Goal: Transaction & Acquisition: Obtain resource

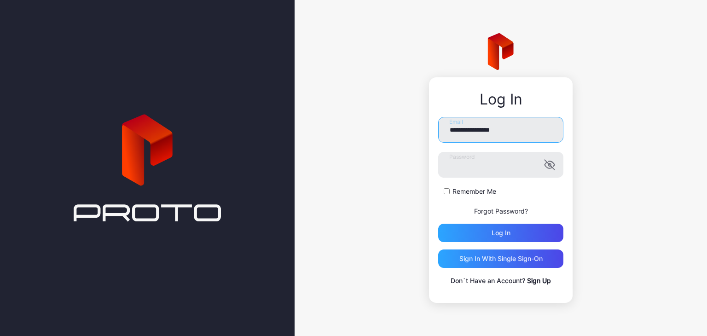
drag, startPoint x: 471, startPoint y: 131, endPoint x: 366, endPoint y: 128, distance: 105.4
click at [366, 128] on div "**********" at bounding box center [501, 168] width 412 height 336
click at [528, 149] on form "**********" at bounding box center [500, 179] width 125 height 125
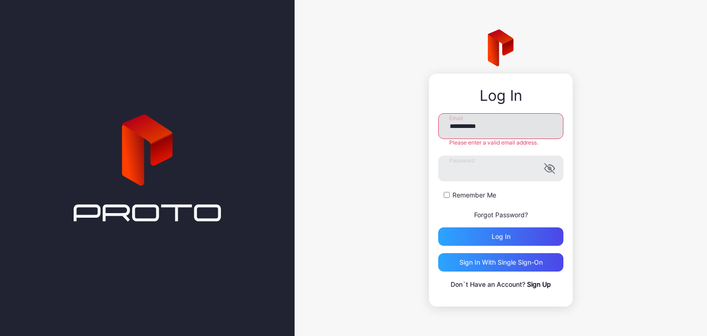
click at [520, 129] on input "**********" at bounding box center [500, 126] width 125 height 26
click at [467, 127] on input "**********" at bounding box center [500, 126] width 125 height 26
type input "**********"
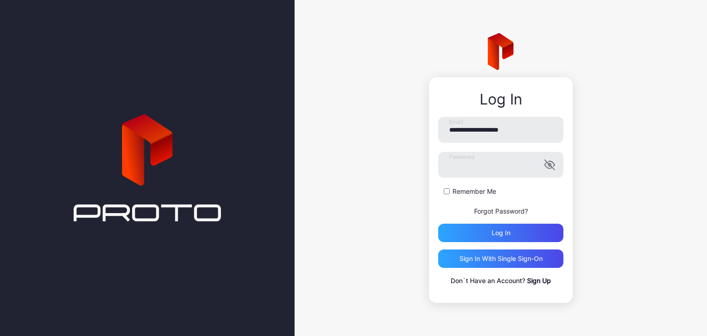
click at [482, 197] on form "**********" at bounding box center [500, 179] width 125 height 125
click at [475, 194] on label "Remember Me" at bounding box center [474, 191] width 44 height 9
click at [490, 234] on div "Log in" at bounding box center [500, 233] width 125 height 18
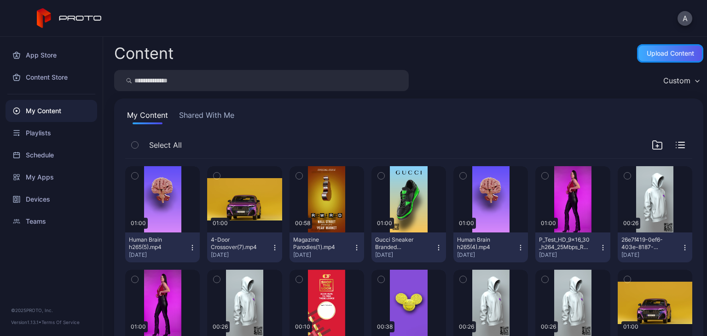
click at [679, 54] on div "Upload Content" at bounding box center [670, 53] width 47 height 7
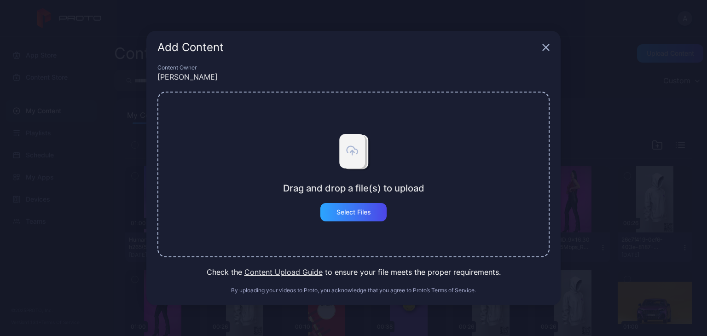
click at [358, 222] on div "Drag and drop a file(s) to upload Select Files" at bounding box center [353, 175] width 392 height 166
click at [363, 218] on div "Select Files" at bounding box center [353, 212] width 66 height 18
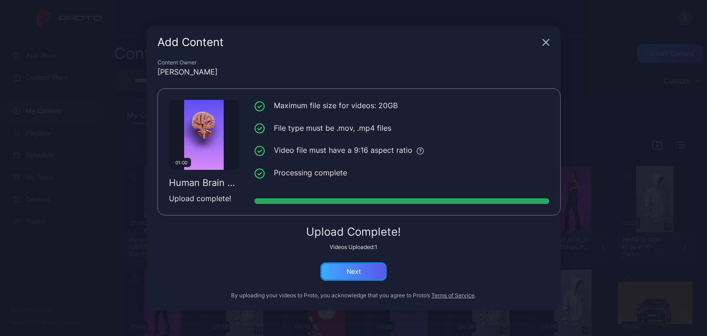
click at [375, 271] on div "Next" at bounding box center [353, 271] width 66 height 18
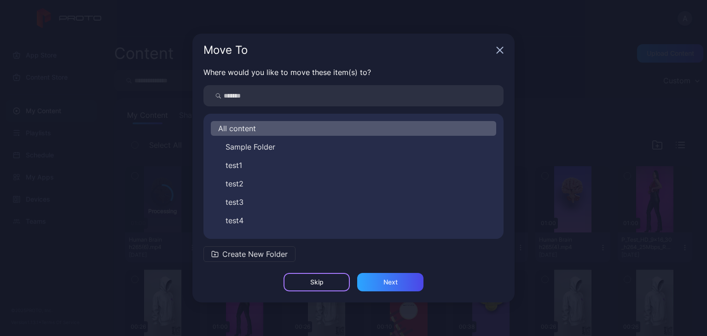
click at [325, 281] on div "Skip" at bounding box center [317, 282] width 66 height 18
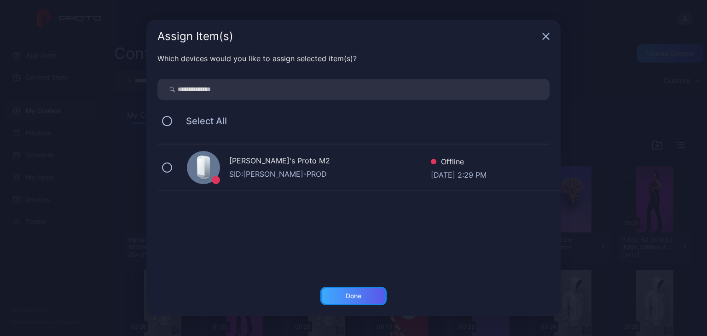
click at [366, 295] on div "Done" at bounding box center [353, 296] width 66 height 18
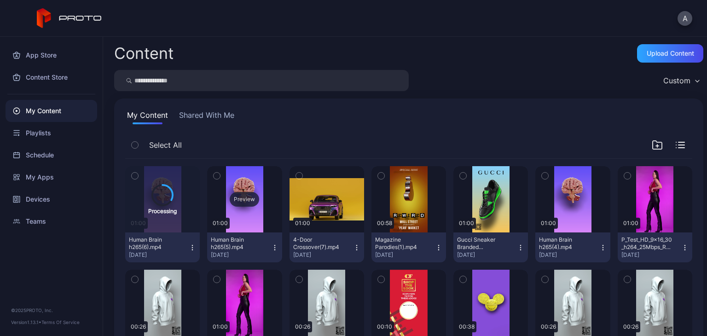
click at [235, 207] on div "Preview" at bounding box center [244, 199] width 75 height 66
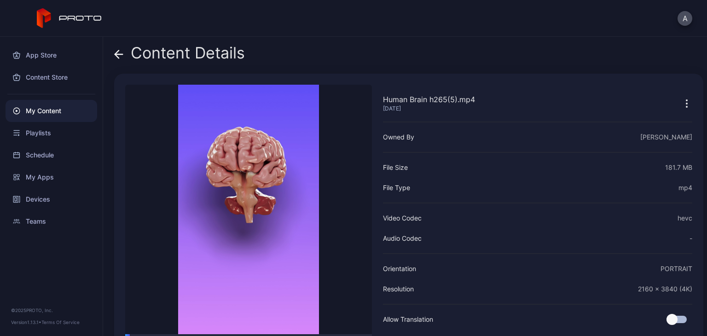
click at [122, 53] on icon at bounding box center [118, 54] width 9 height 9
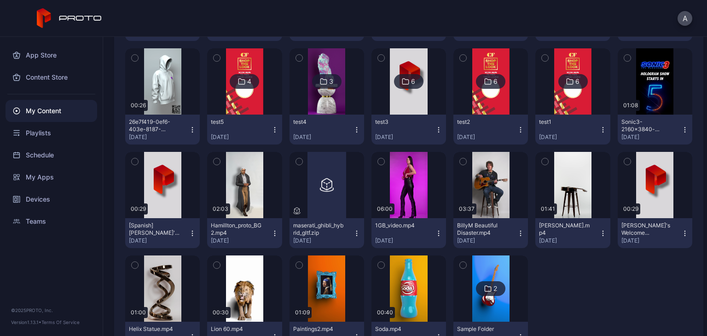
scroll to position [2230, 0]
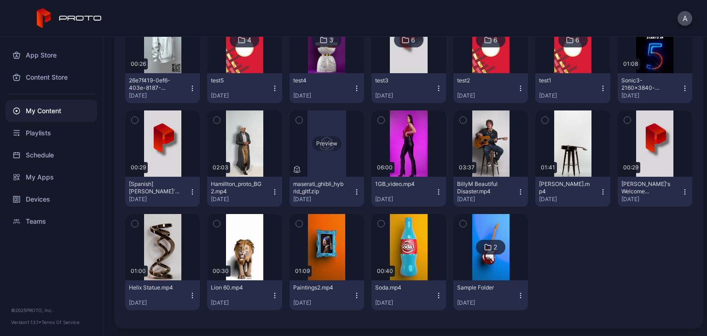
click at [343, 146] on div "Preview" at bounding box center [327, 143] width 75 height 66
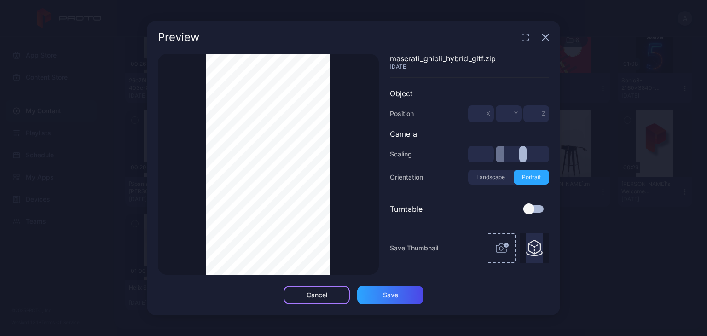
click at [315, 288] on div "Cancel" at bounding box center [317, 295] width 66 height 18
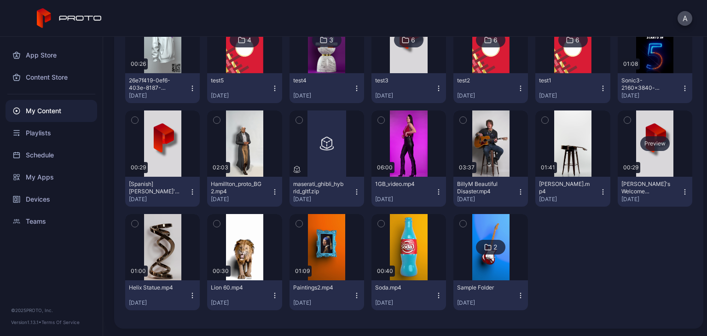
click at [644, 157] on div "Preview" at bounding box center [655, 143] width 75 height 66
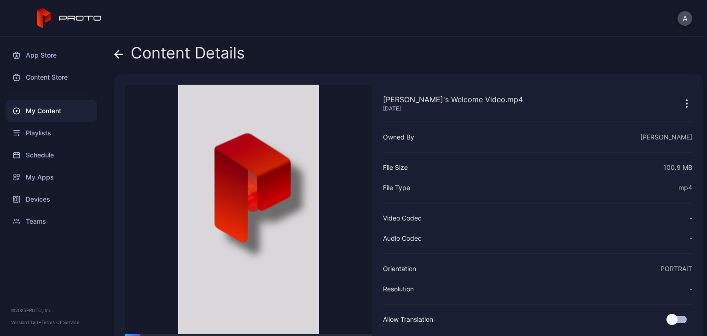
click at [123, 56] on div "Content Details" at bounding box center [179, 55] width 131 height 22
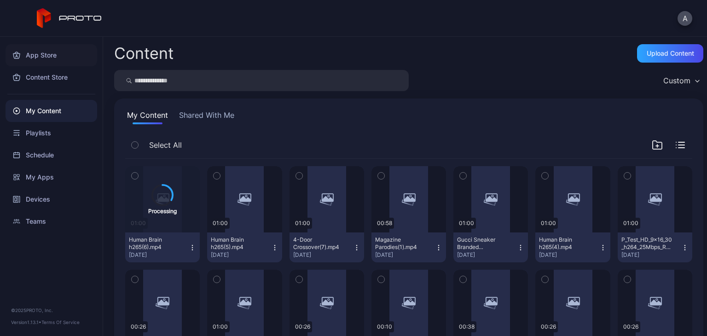
scroll to position [2230, 0]
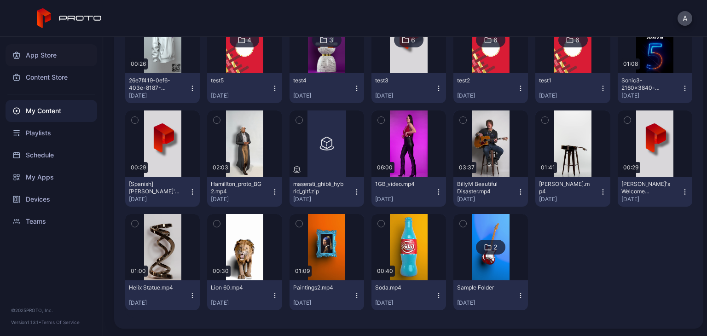
click at [62, 54] on div "App Store" at bounding box center [52, 55] width 92 height 22
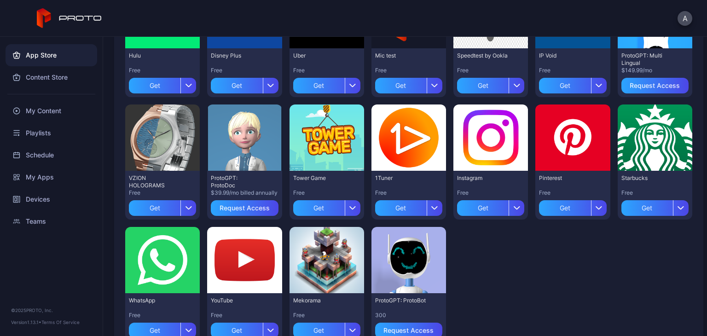
scroll to position [307, 0]
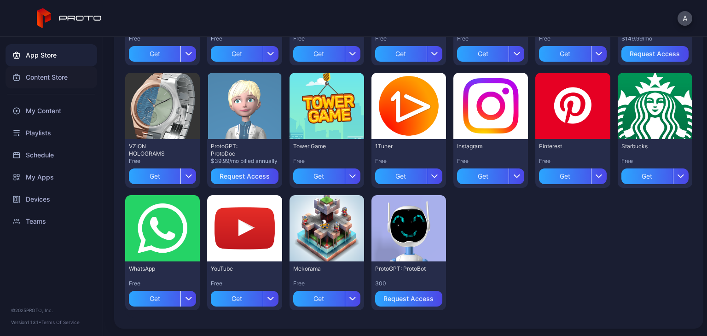
click at [52, 72] on div "Content Store" at bounding box center [52, 77] width 92 height 22
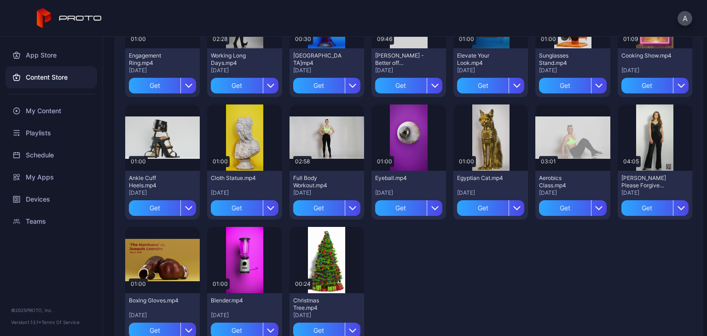
scroll to position [1399, 0]
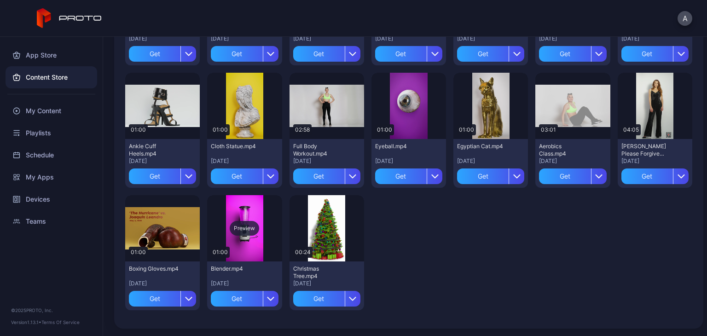
click at [266, 235] on div "Preview" at bounding box center [244, 228] width 75 height 66
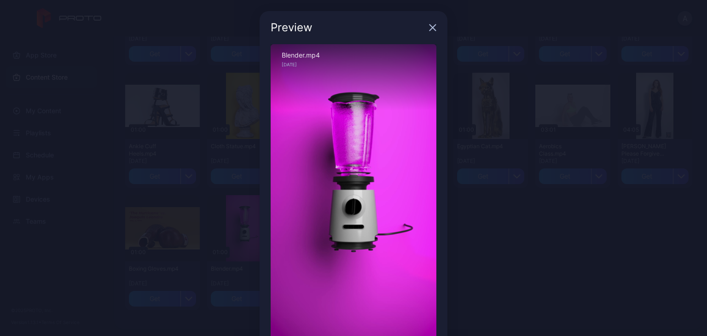
click at [429, 28] on icon "button" at bounding box center [432, 27] width 7 height 7
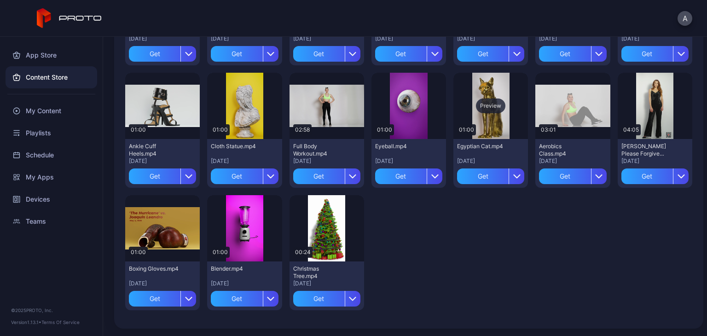
click at [486, 131] on div "Preview" at bounding box center [490, 106] width 75 height 66
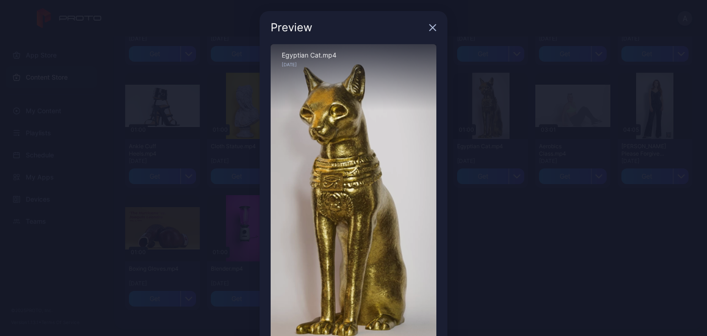
click at [430, 26] on icon "button" at bounding box center [433, 28] width 6 height 6
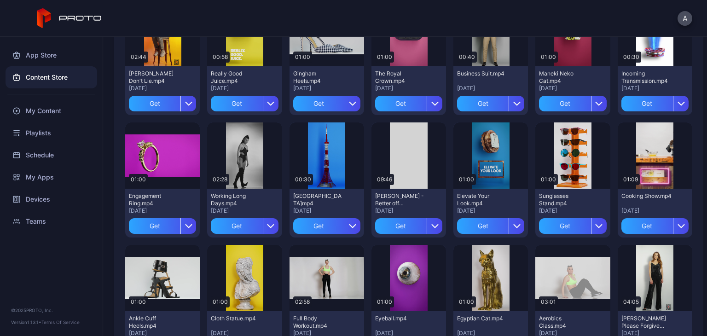
scroll to position [1169, 0]
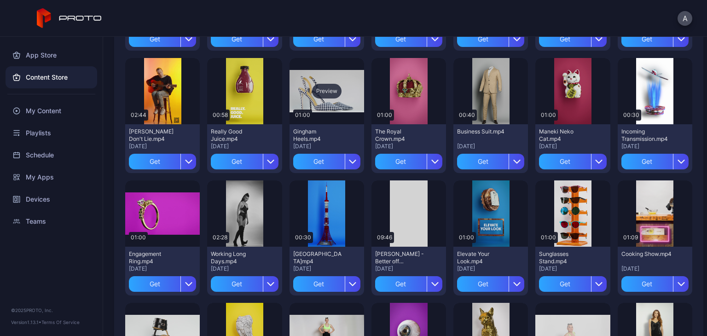
click at [335, 117] on div "Preview" at bounding box center [327, 91] width 75 height 66
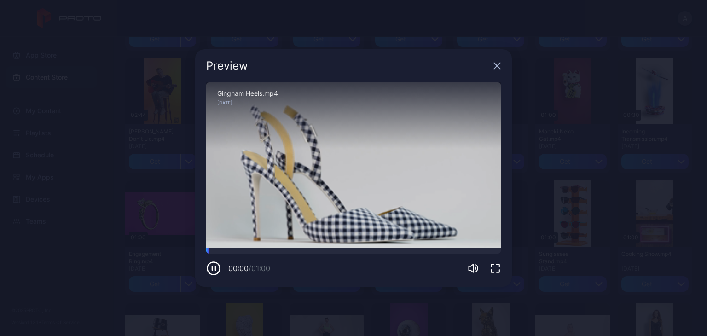
click at [495, 66] on icon "button" at bounding box center [496, 65] width 7 height 7
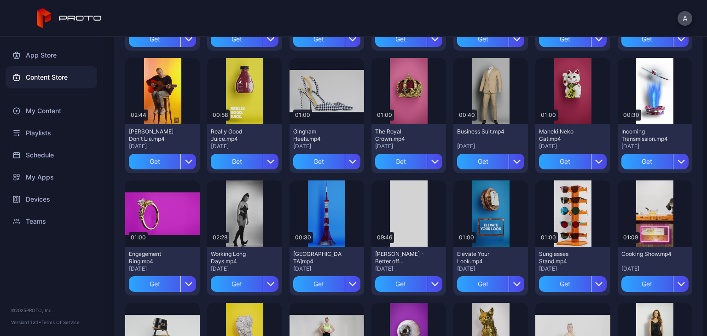
scroll to position [938, 0]
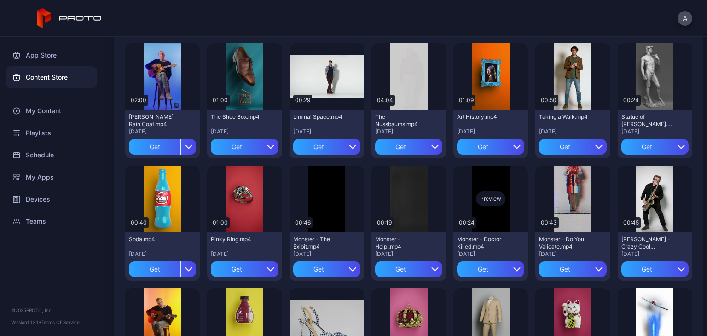
click at [482, 182] on div "Preview" at bounding box center [490, 199] width 75 height 66
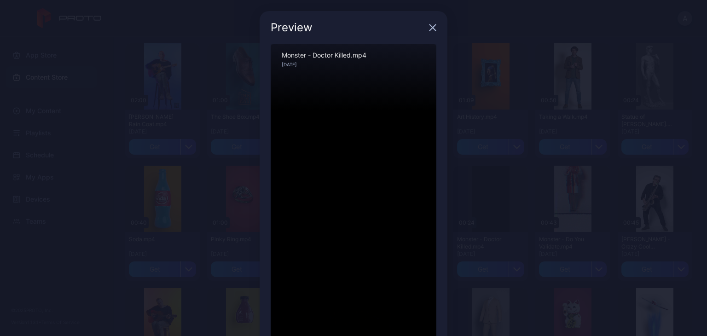
click at [429, 26] on icon "button" at bounding box center [432, 27] width 7 height 7
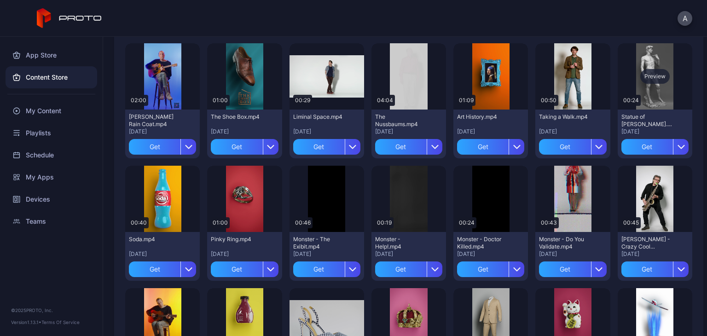
click at [663, 104] on div "Preview" at bounding box center [655, 76] width 75 height 66
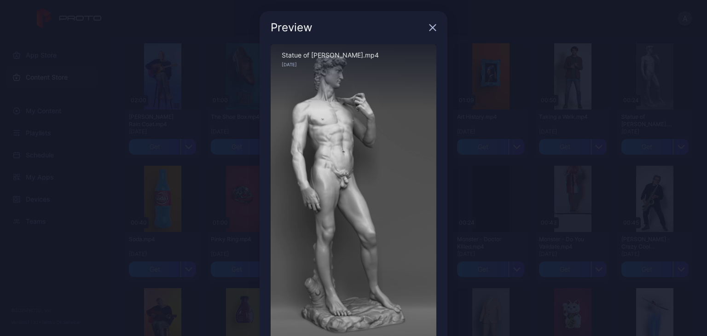
click at [430, 29] on icon "button" at bounding box center [433, 28] width 6 height 6
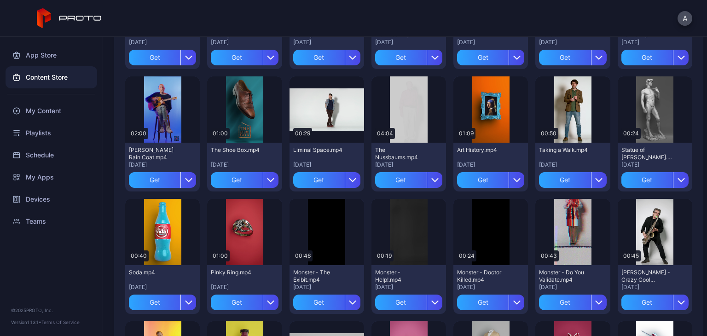
scroll to position [662, 0]
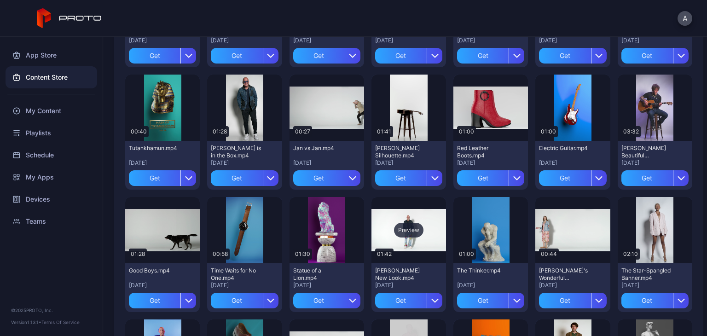
click at [416, 236] on div "Preview" at bounding box center [408, 230] width 29 height 15
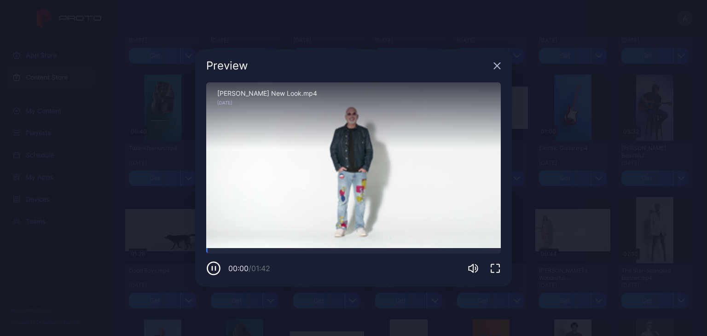
click at [500, 67] on icon "button" at bounding box center [496, 65] width 7 height 7
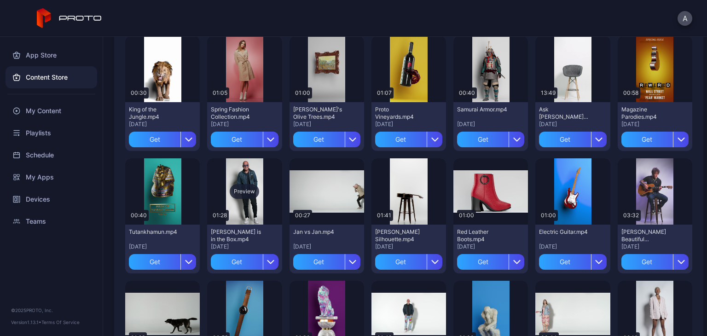
scroll to position [570, 0]
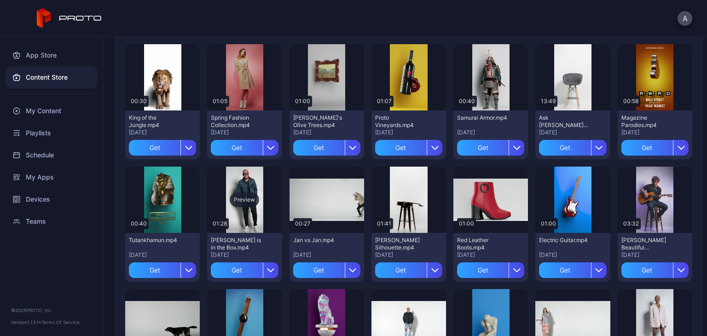
click at [230, 228] on div "Preview" at bounding box center [244, 200] width 75 height 66
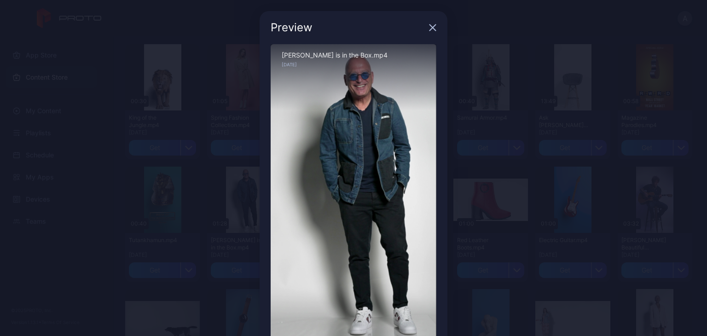
click at [429, 26] on icon "button" at bounding box center [432, 27] width 7 height 7
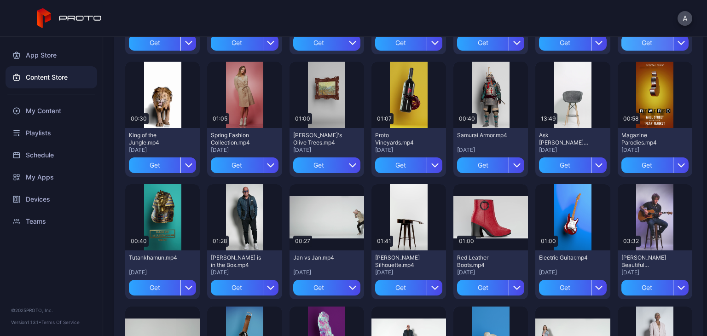
scroll to position [478, 0]
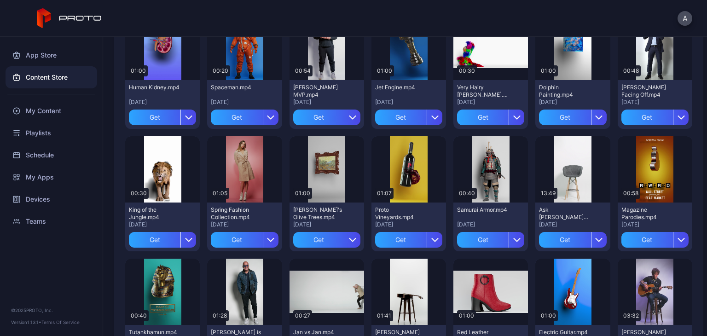
click at [640, 211] on div "Magazine Parodies.mp4" at bounding box center [646, 213] width 51 height 15
click at [643, 196] on div "Preview" at bounding box center [655, 169] width 75 height 66
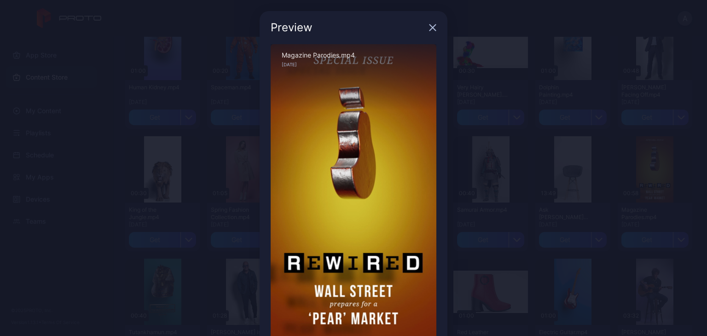
click at [439, 26] on div "Preview" at bounding box center [354, 27] width 188 height 33
click at [433, 26] on div "Preview" at bounding box center [354, 27] width 188 height 33
click at [421, 22] on div "Preview" at bounding box center [354, 27] width 188 height 33
click at [433, 30] on div "Preview" at bounding box center [354, 27] width 188 height 33
click at [430, 30] on div "Preview" at bounding box center [354, 27] width 188 height 33
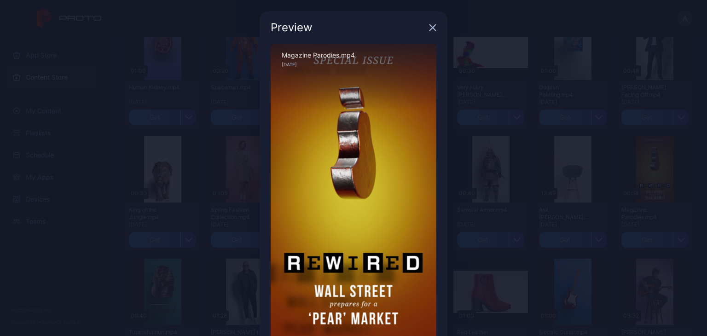
click at [430, 25] on icon "button" at bounding box center [433, 28] width 6 height 6
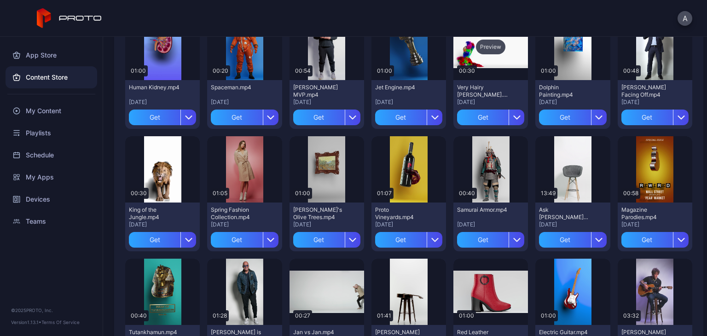
click at [478, 58] on div "Preview" at bounding box center [490, 47] width 75 height 66
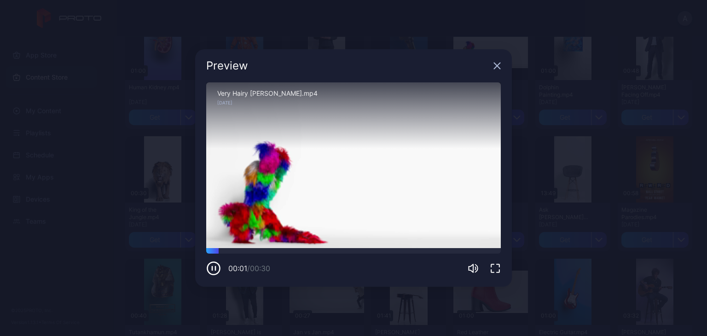
click at [498, 65] on icon "button" at bounding box center [497, 66] width 6 height 6
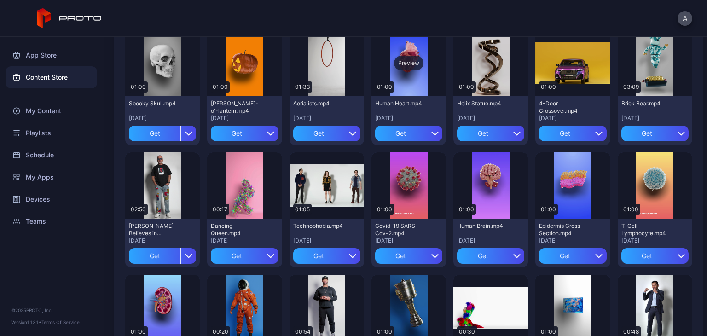
scroll to position [156, 0]
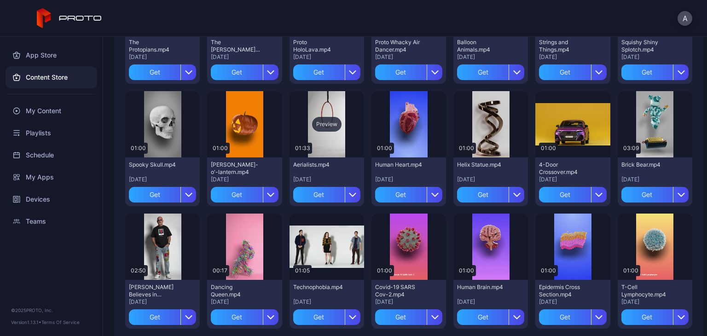
click at [331, 148] on div "Preview" at bounding box center [327, 124] width 75 height 66
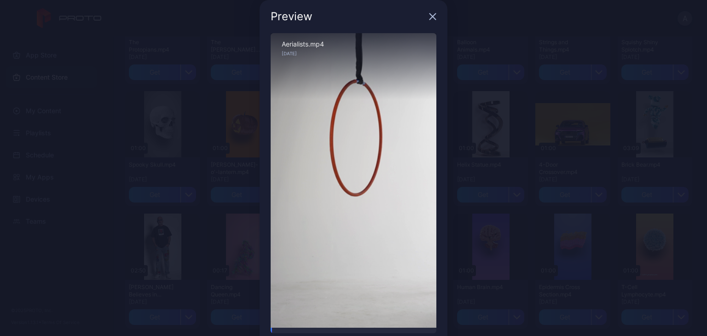
scroll to position [6, 0]
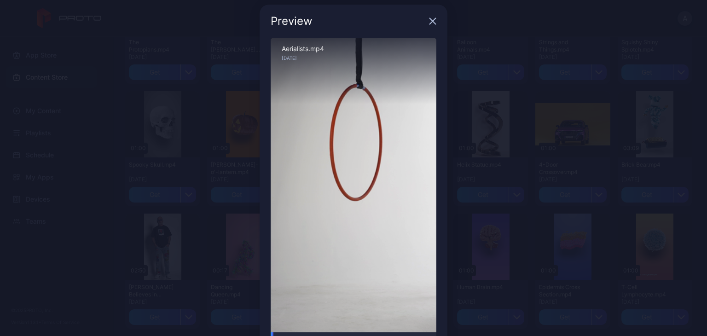
click at [430, 20] on icon "button" at bounding box center [433, 21] width 6 height 6
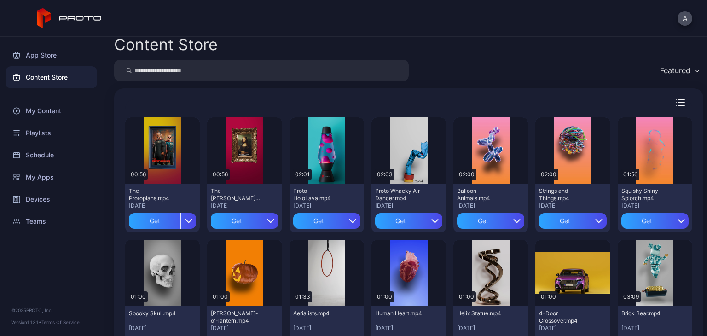
scroll to position [0, 0]
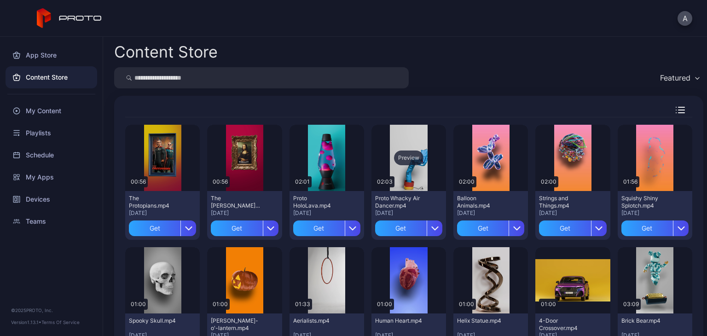
click at [410, 164] on div "Preview" at bounding box center [408, 158] width 29 height 15
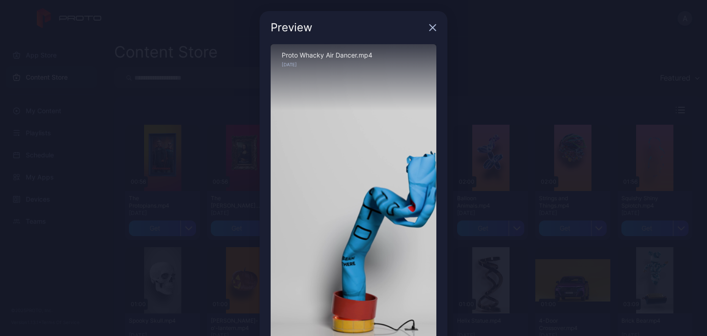
click at [429, 28] on icon "button" at bounding box center [432, 27] width 7 height 7
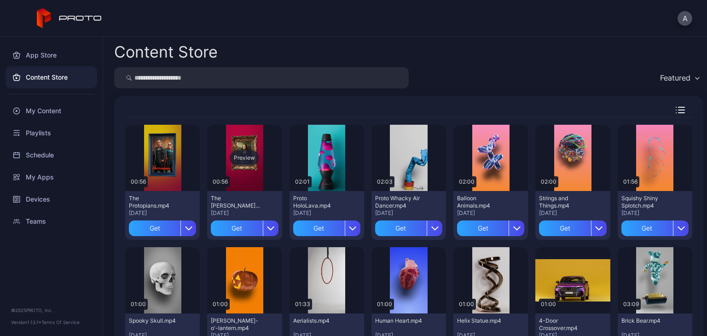
click at [254, 166] on div "Preview" at bounding box center [244, 158] width 75 height 66
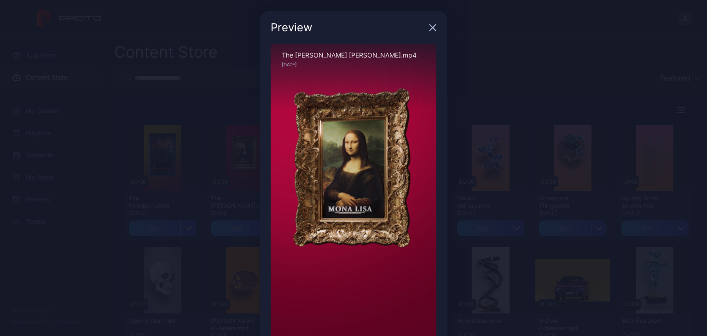
click at [429, 31] on icon "button" at bounding box center [432, 27] width 7 height 7
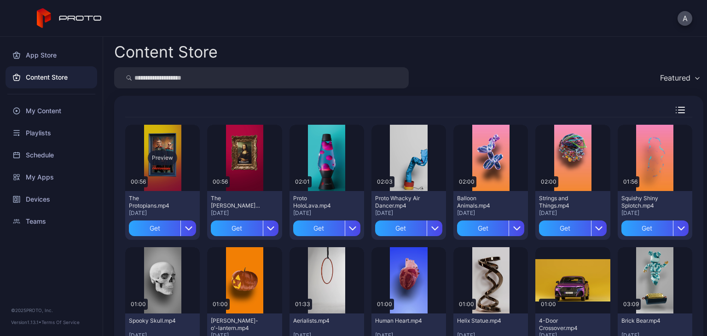
click at [159, 172] on div "Preview" at bounding box center [162, 158] width 75 height 66
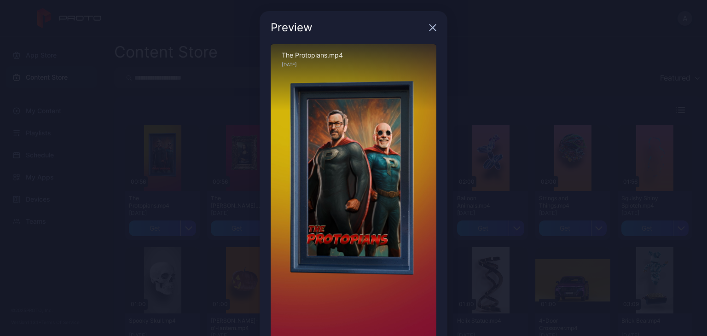
click at [430, 26] on icon "button" at bounding box center [433, 28] width 6 height 6
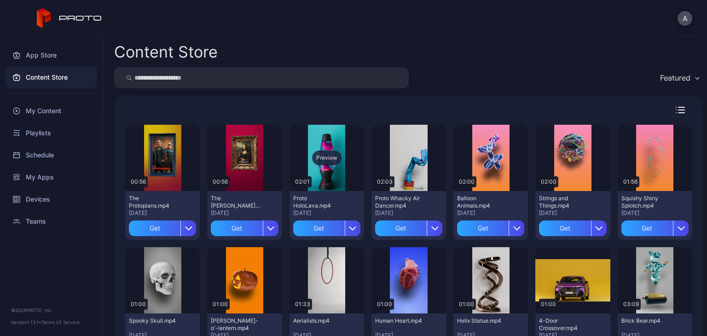
click at [320, 185] on div "Preview" at bounding box center [327, 158] width 75 height 66
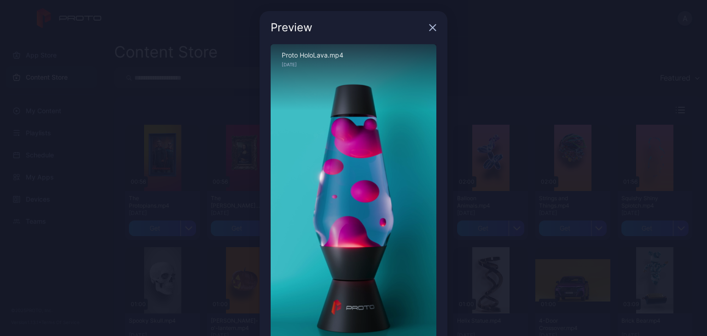
click at [430, 26] on icon "button" at bounding box center [433, 28] width 6 height 6
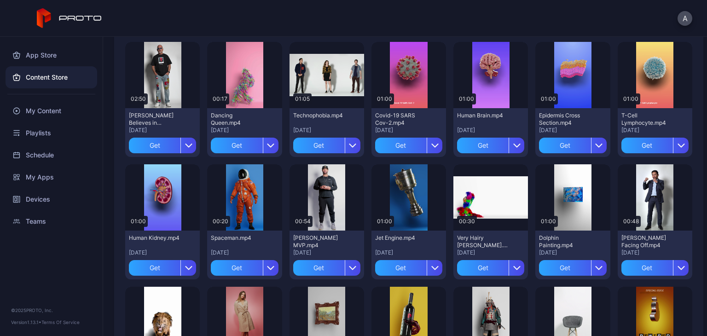
scroll to position [414, 0]
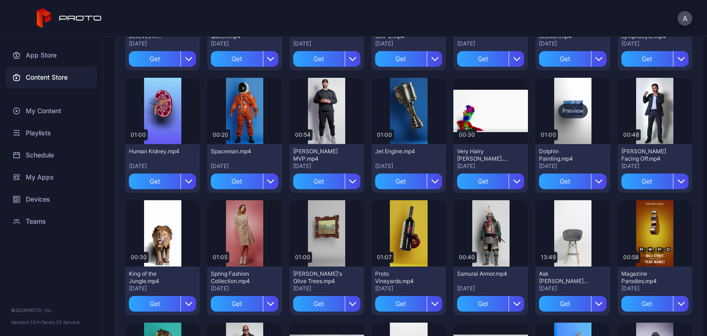
click at [573, 128] on div "Preview" at bounding box center [572, 111] width 75 height 66
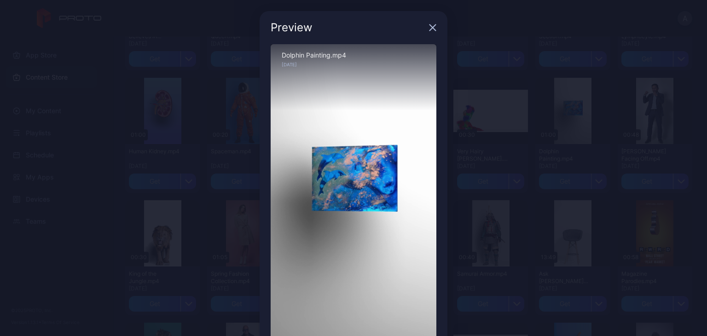
click at [430, 29] on icon "button" at bounding box center [433, 28] width 6 height 6
